Goal: Information Seeking & Learning: Understand process/instructions

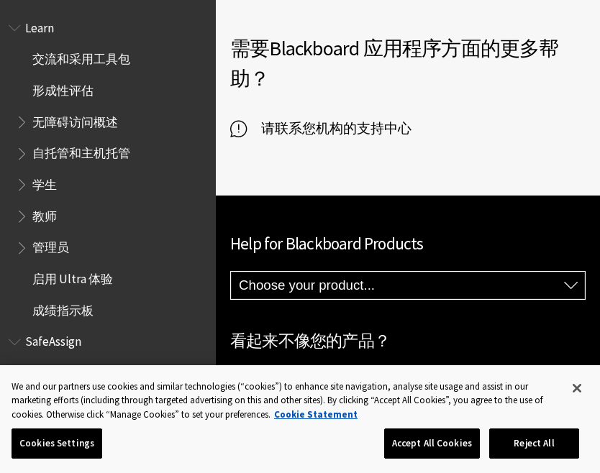
scroll to position [1102, 0]
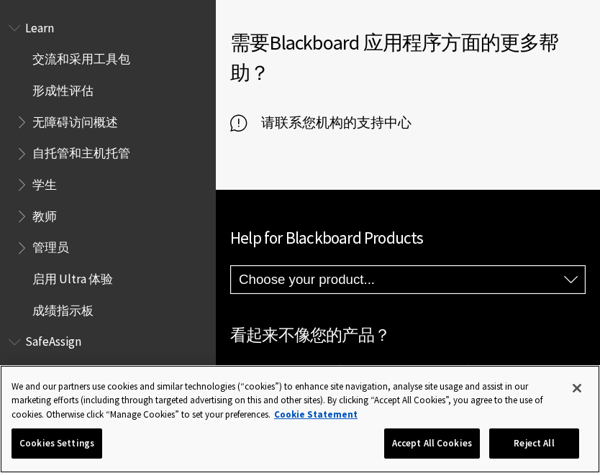
click at [570, 383] on button "Close" at bounding box center [577, 389] width 32 height 32
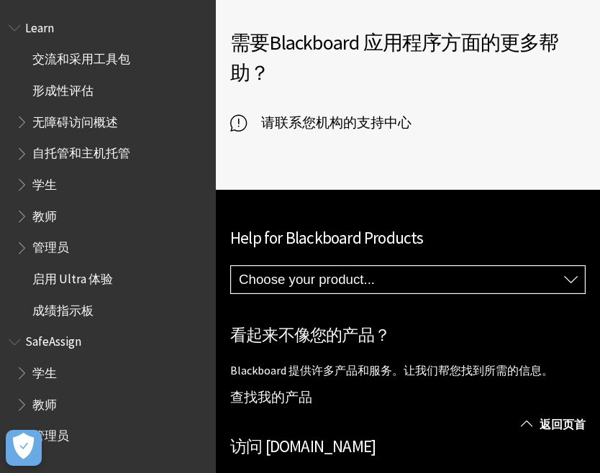
click at [73, 299] on span "成绩指示板" at bounding box center [62, 308] width 61 height 19
click at [38, 370] on span "学生" at bounding box center [44, 370] width 24 height 19
click at [40, 370] on span "学生" at bounding box center [44, 370] width 24 height 19
click at [25, 244] on span "Book outline for Blackboard Learn Help" at bounding box center [23, 245] width 15 height 18
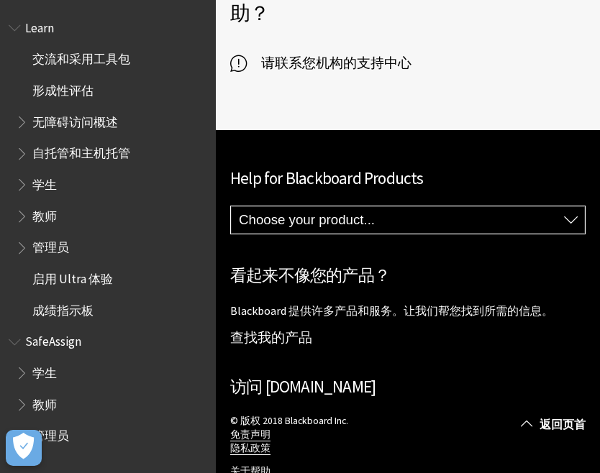
scroll to position [1225, 0]
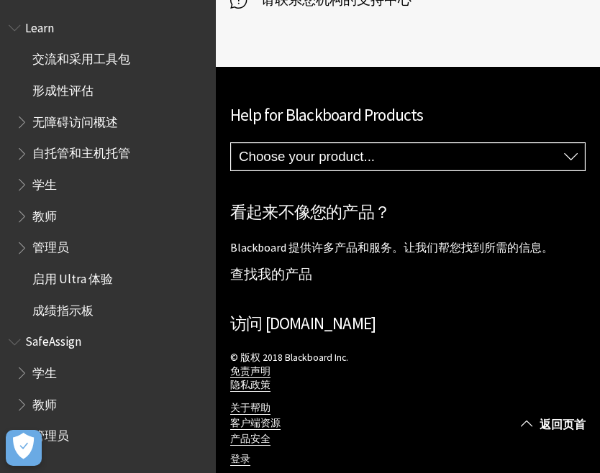
click at [46, 368] on span "学生" at bounding box center [44, 370] width 24 height 19
click at [34, 183] on span "学生" at bounding box center [44, 182] width 24 height 19
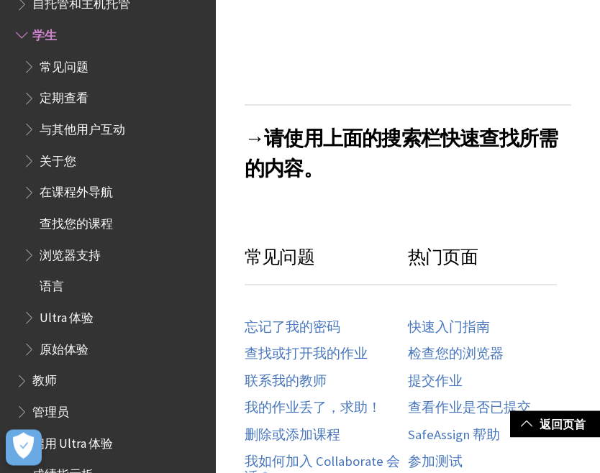
scroll to position [424, 0]
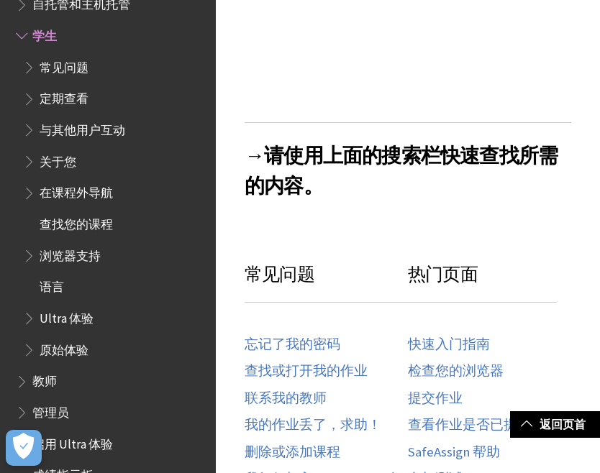
click at [311, 345] on link "忘记了我的密码" at bounding box center [293, 345] width 96 height 17
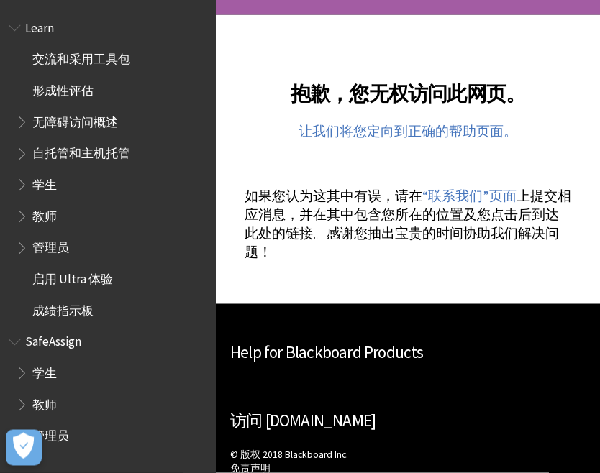
scroll to position [325, 0]
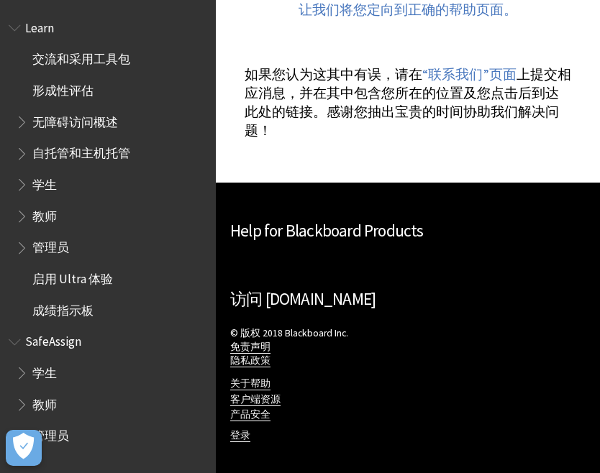
click at [352, 257] on div "Help for Blackboard Products Ally Blackboard 应用程序 Blackboard Data Collaborate C…" at bounding box center [407, 231] width 355 height 54
click at [473, 153] on div "抱歉，您无权访问此网页。 让我们将您定向到正确的帮助页面。 如果您认为这其中有误，请在 “联系我们”页面 上提交相应消息，并在其中包含您所在的位置及您点击后到…" at bounding box center [407, 38] width 355 height 289
click at [506, 78] on link "“联系我们”页面" at bounding box center [469, 74] width 94 height 17
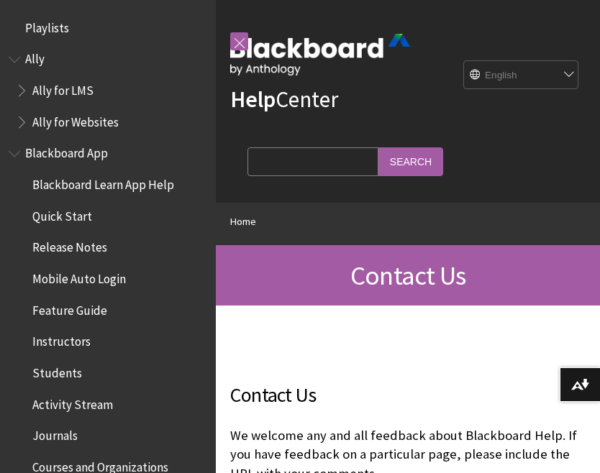
click at [20, 65] on span "Book outline for Anthology Ally Help" at bounding box center [16, 56] width 15 height 18
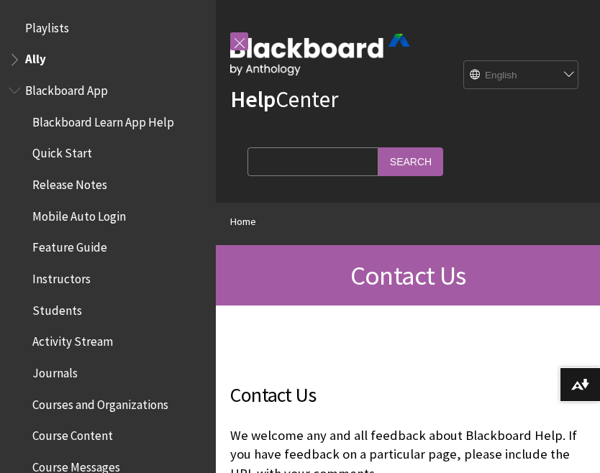
click at [25, 94] on span "Blackboard App" at bounding box center [66, 87] width 83 height 19
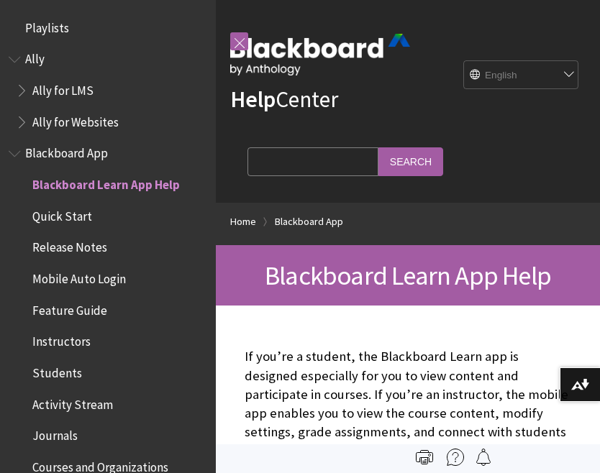
scroll to position [149, 0]
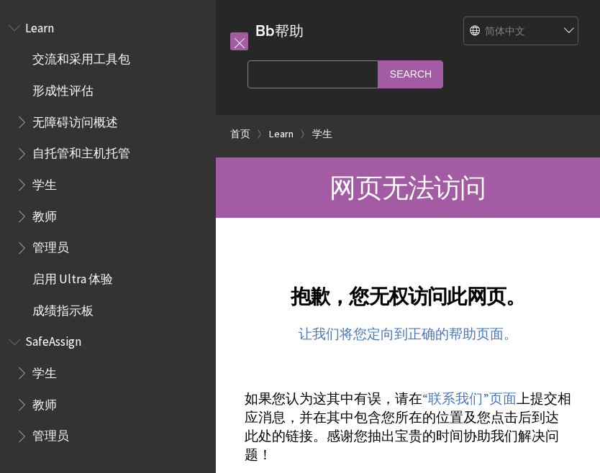
click at [478, 343] on link "让我们将您定向到正确的帮助页面。" at bounding box center [408, 334] width 219 height 17
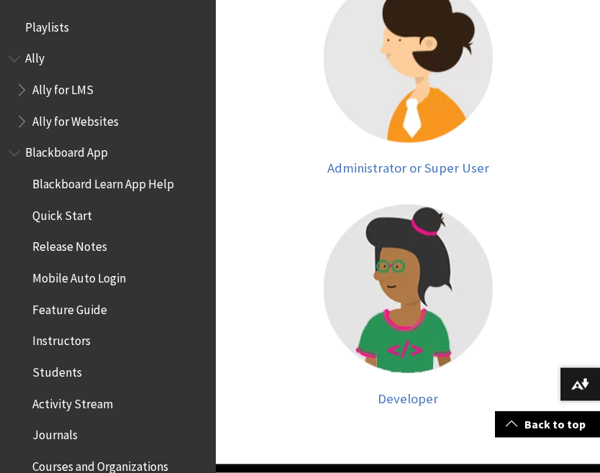
scroll to position [845, 0]
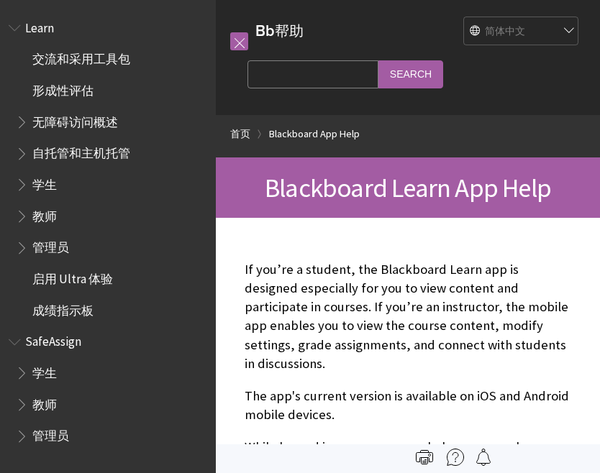
click at [37, 178] on span "学生" at bounding box center [44, 182] width 24 height 19
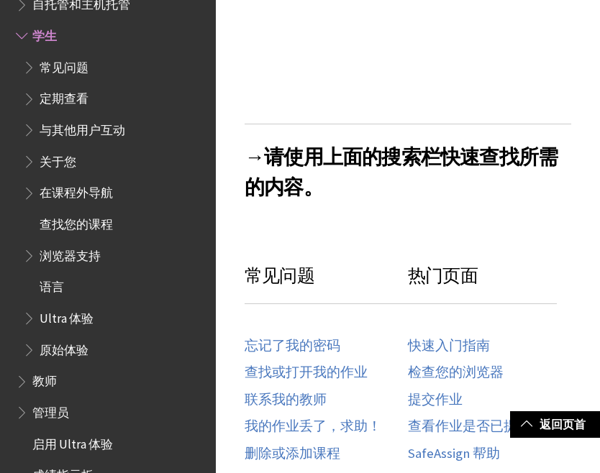
scroll to position [434, 0]
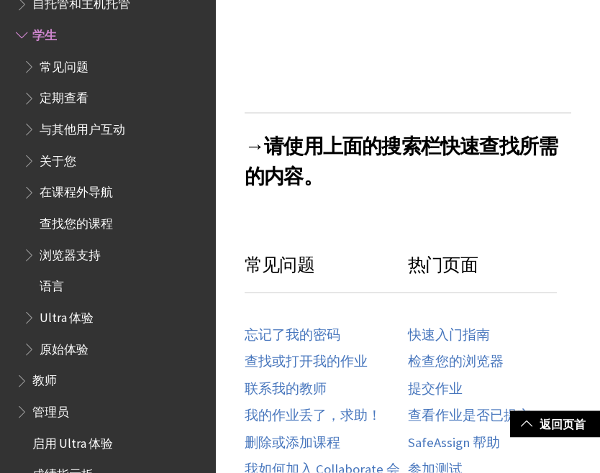
click at [325, 340] on link "忘记了我的密码" at bounding box center [293, 335] width 96 height 17
